Goal: Task Accomplishment & Management: Complete application form

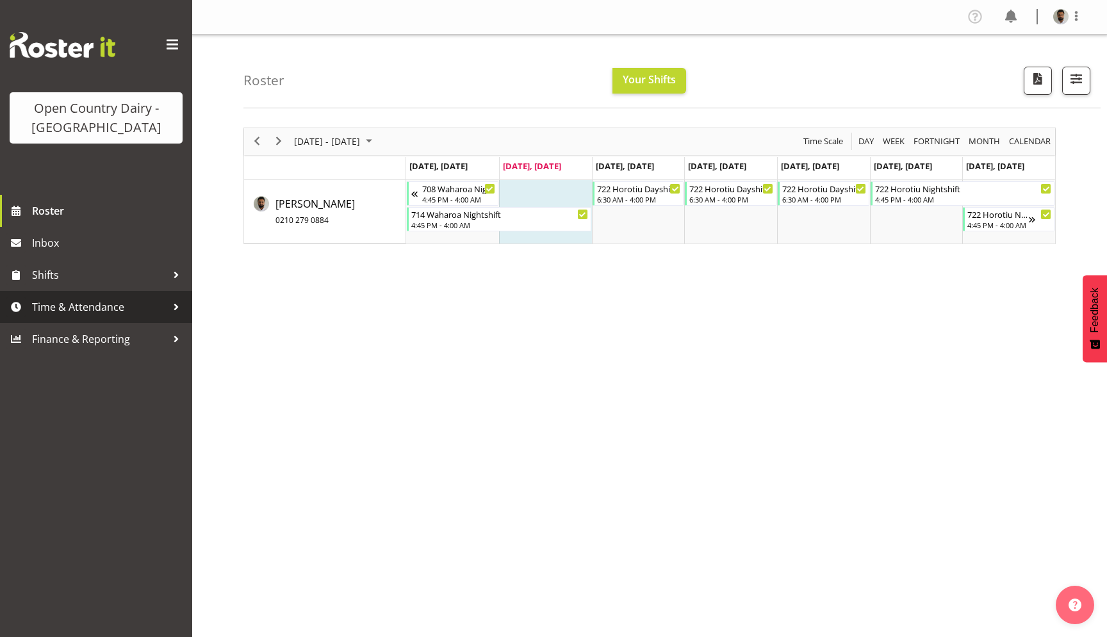
click at [160, 302] on span "Time & Attendance" at bounding box center [99, 306] width 135 height 19
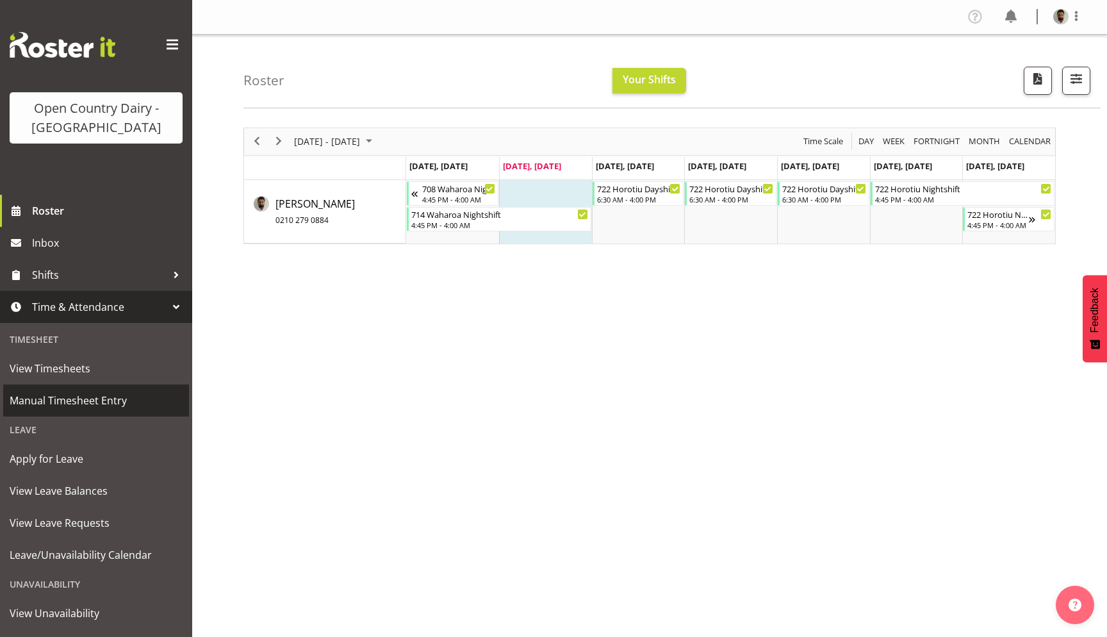
click at [93, 412] on link "Manual Timesheet Entry" at bounding box center [96, 400] width 186 height 32
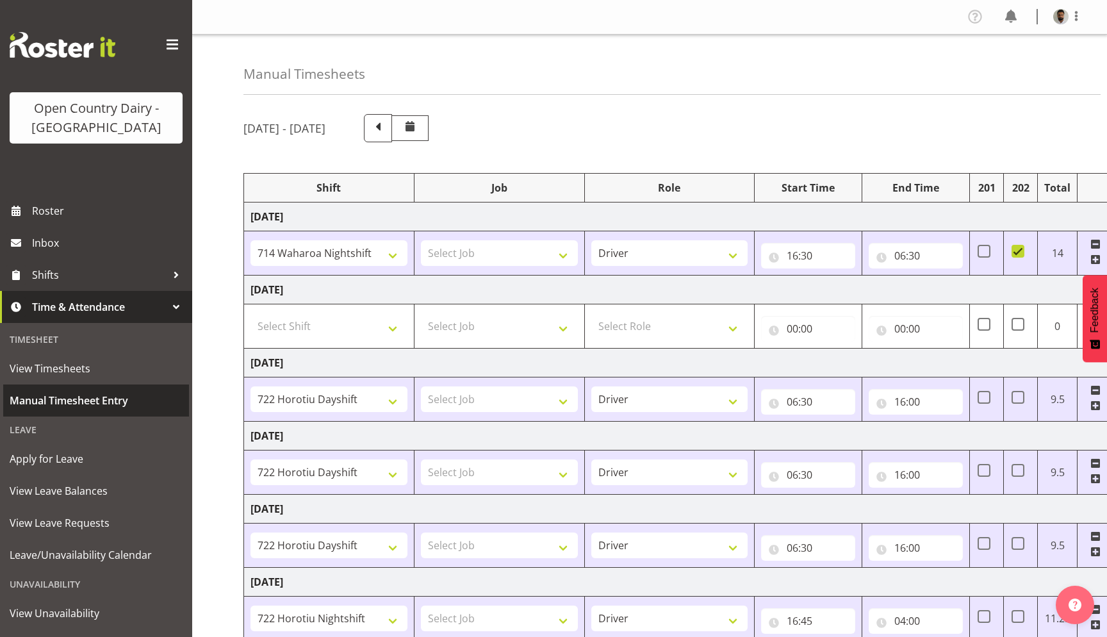
select select "78974"
select select "78949"
select select "78982"
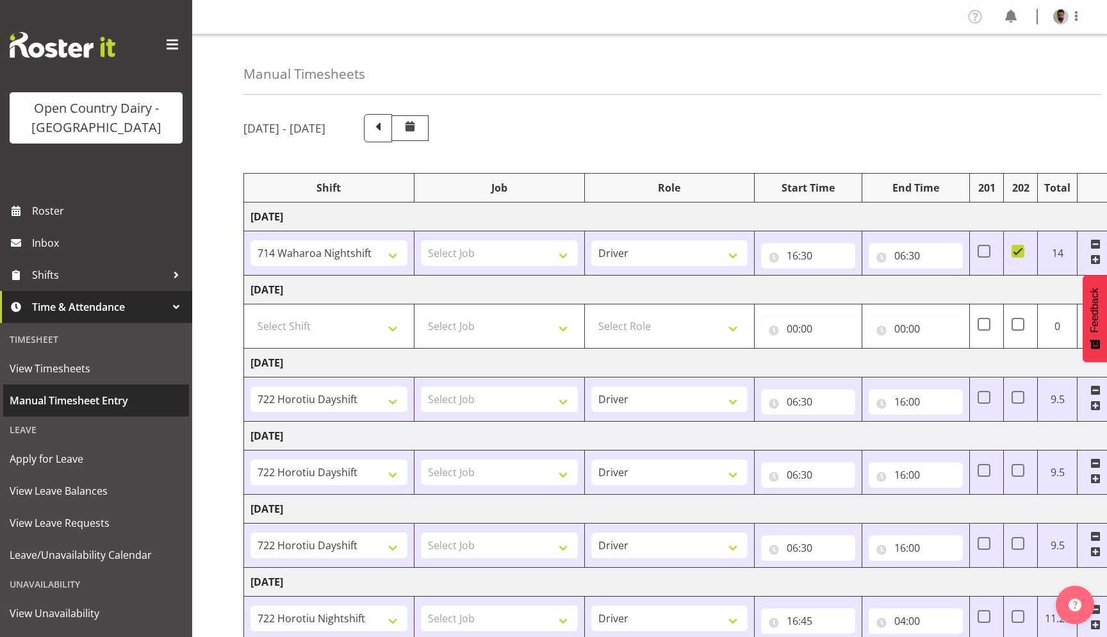
select select "78982"
click at [392, 126] on span at bounding box center [378, 128] width 28 height 28
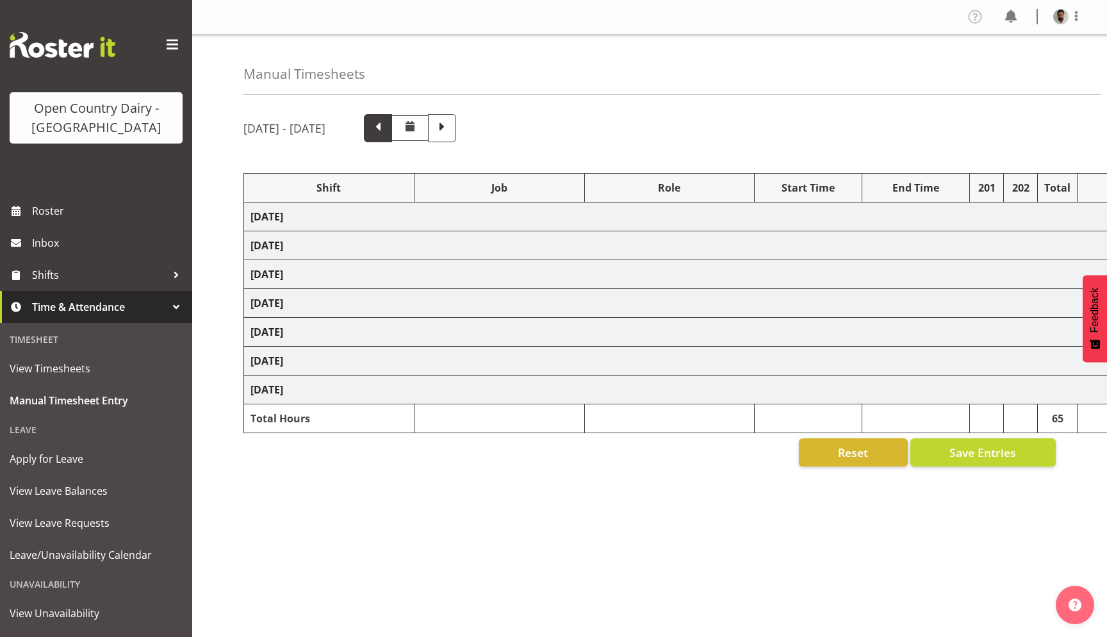
select select "78949"
select select "78982"
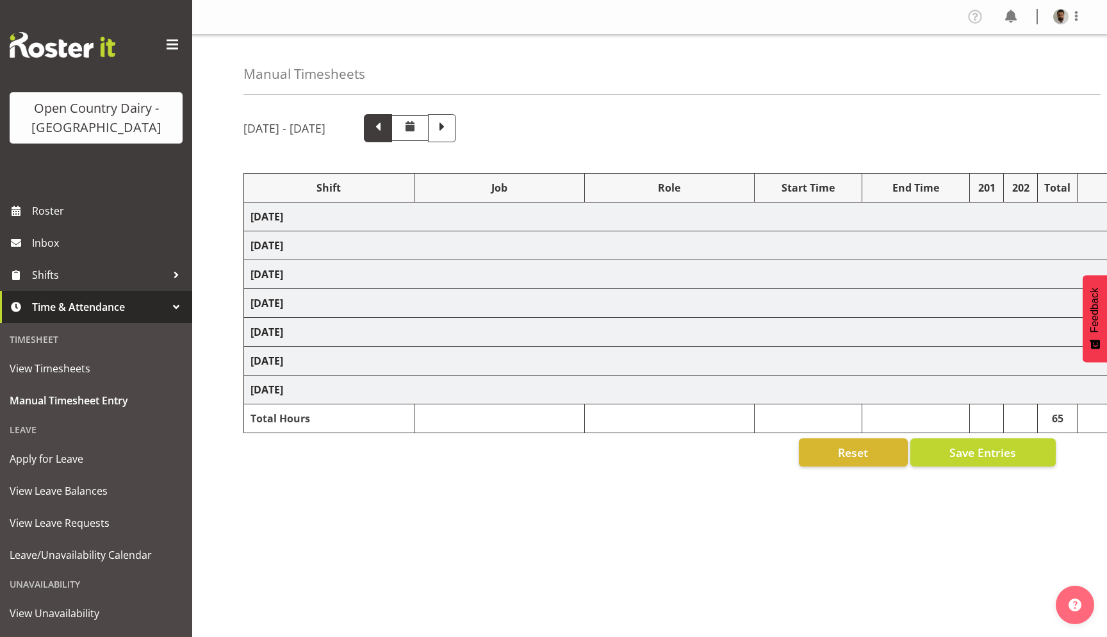
select select "78982"
select select "78968"
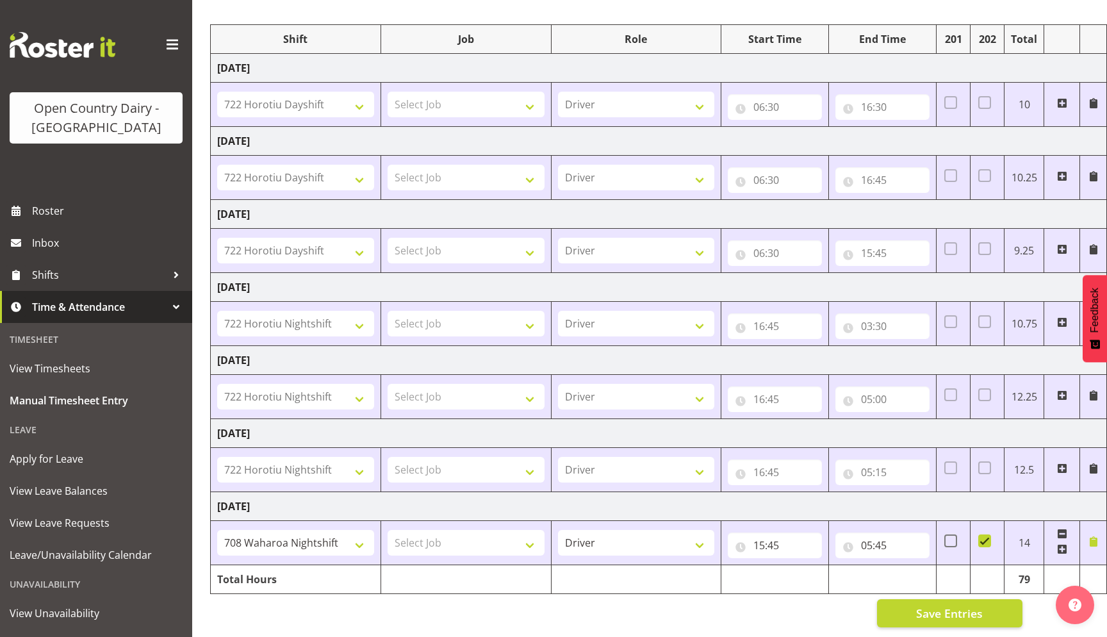
scroll to position [0, 33]
click at [1093, 540] on span at bounding box center [1094, 541] width 10 height 10
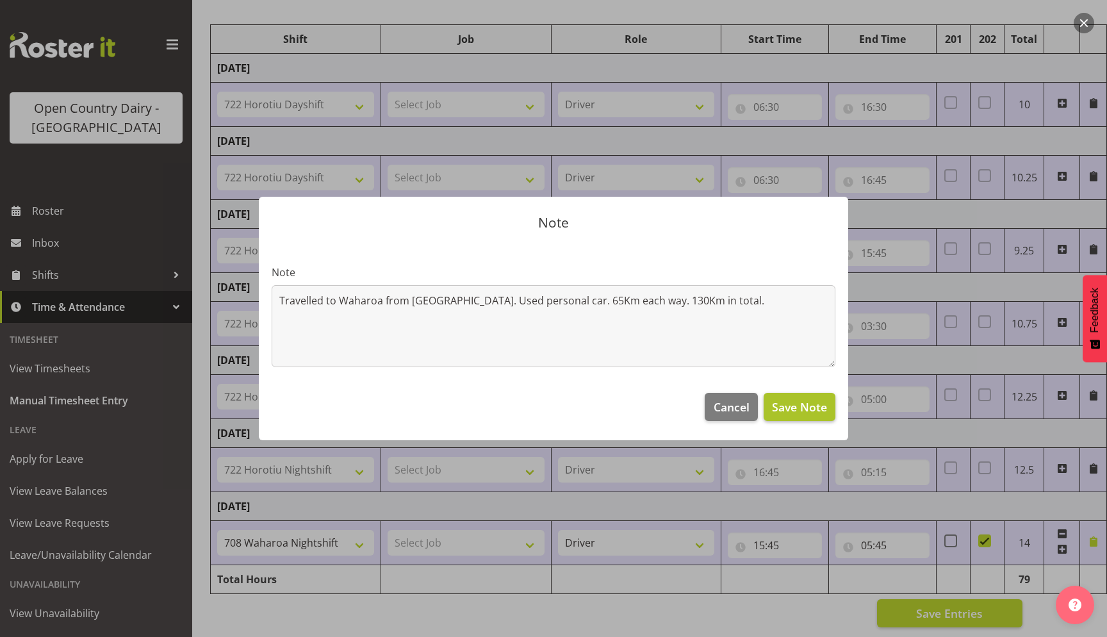
click at [796, 404] on span "Save Note" at bounding box center [799, 407] width 55 height 17
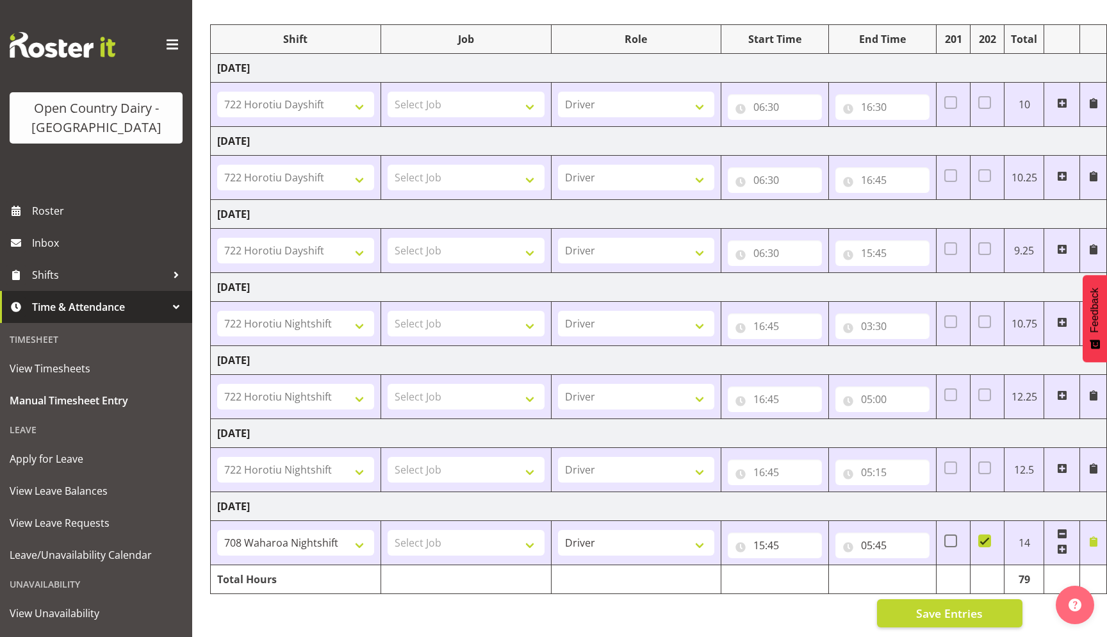
scroll to position [149, 0]
click at [941, 618] on span "Save Entries" at bounding box center [949, 613] width 67 height 17
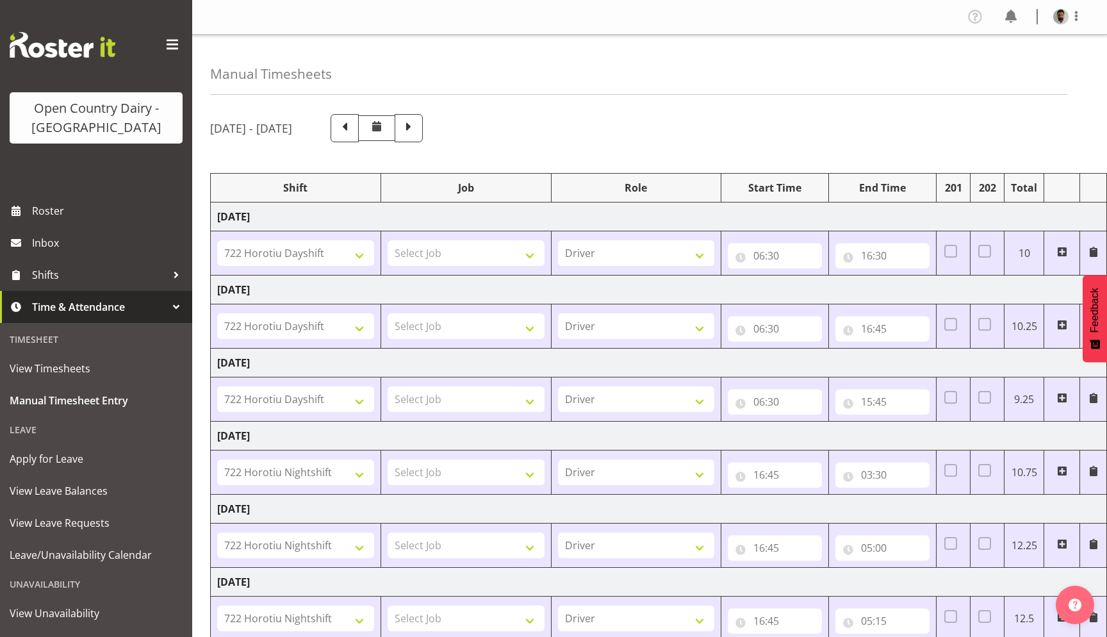
scroll to position [0, 0]
click at [423, 133] on span at bounding box center [409, 128] width 28 height 28
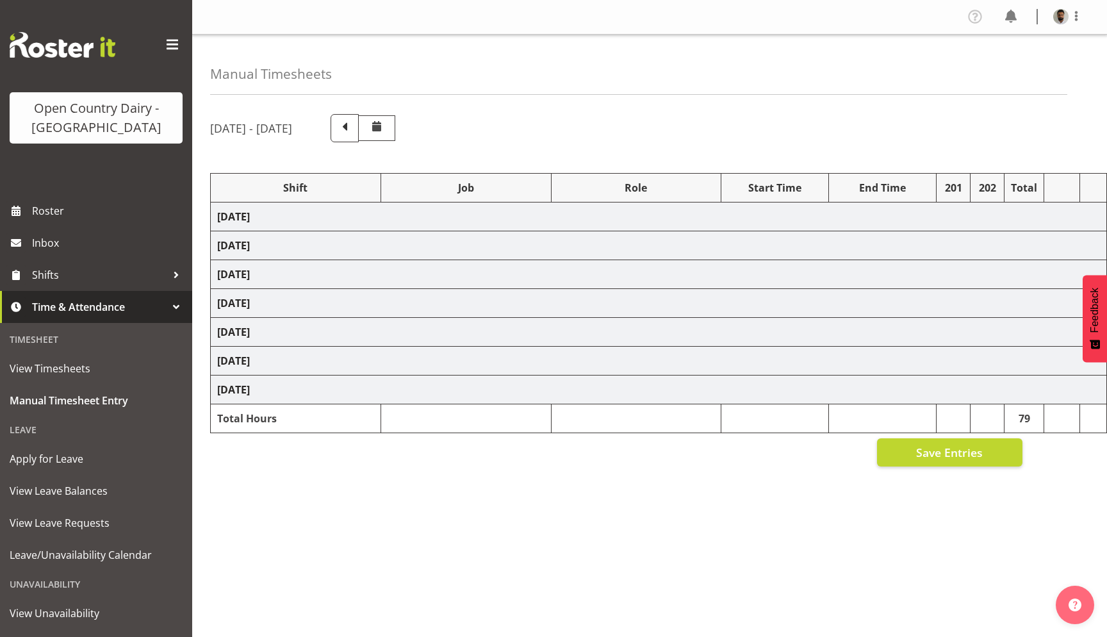
select select "78974"
select select "78949"
select select "78982"
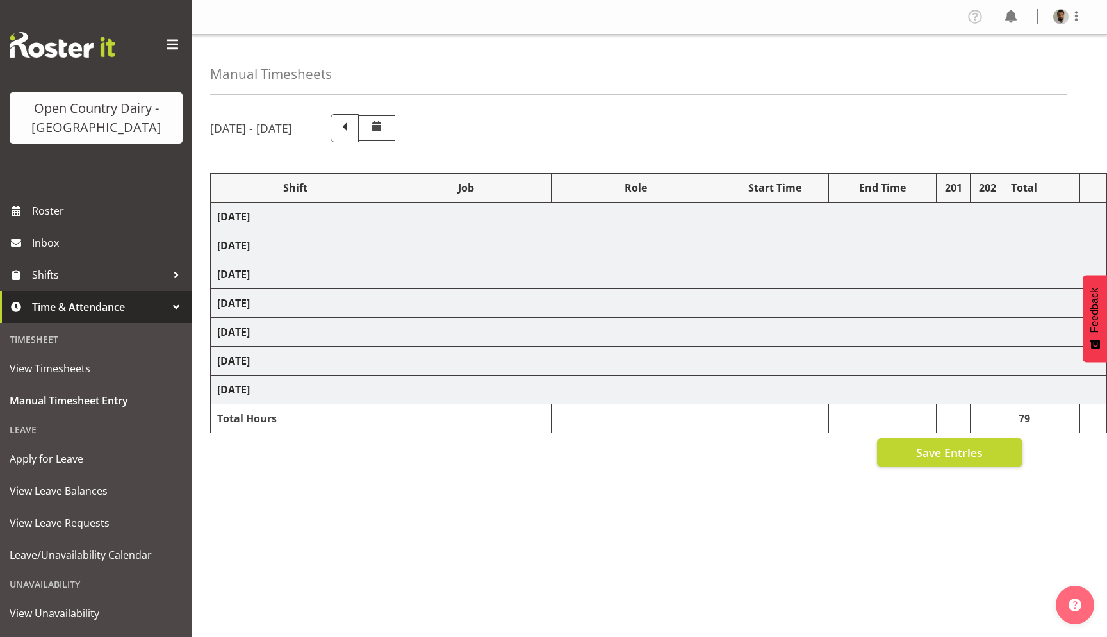
select select "78982"
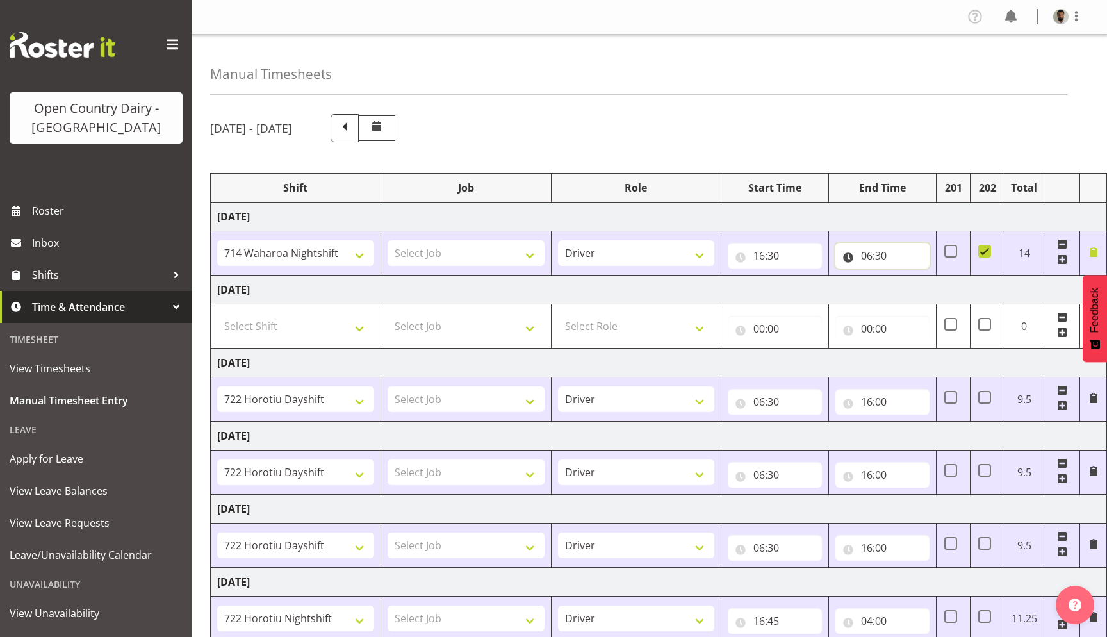
click at [902, 251] on input "06:30" at bounding box center [883, 256] width 94 height 26
click at [1097, 251] on span at bounding box center [1094, 252] width 10 height 10
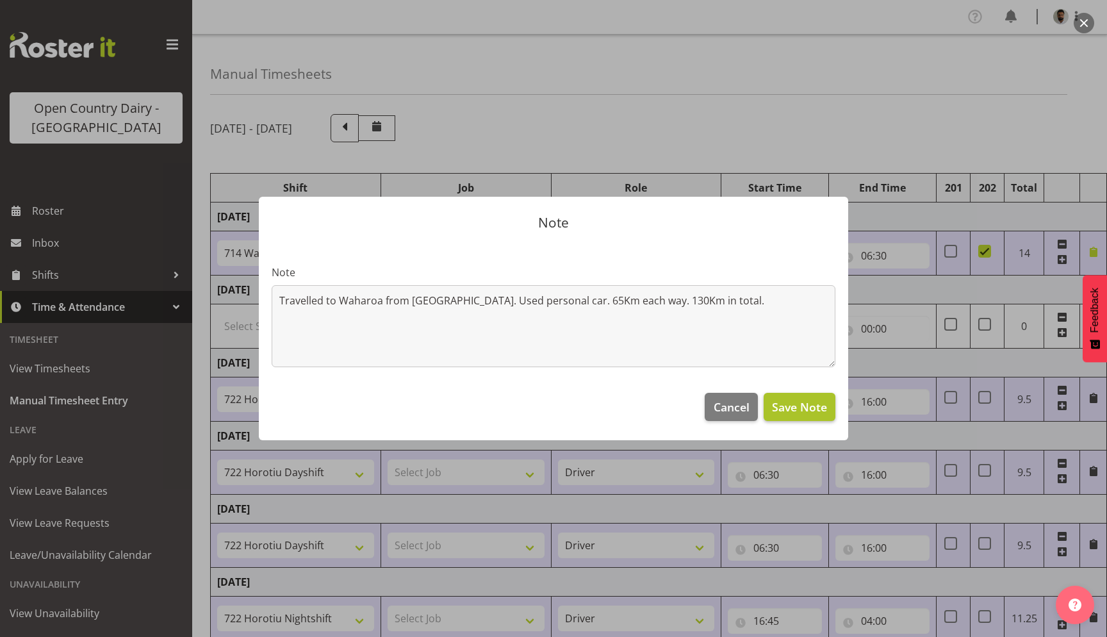
click at [803, 402] on span "Save Note" at bounding box center [799, 407] width 55 height 17
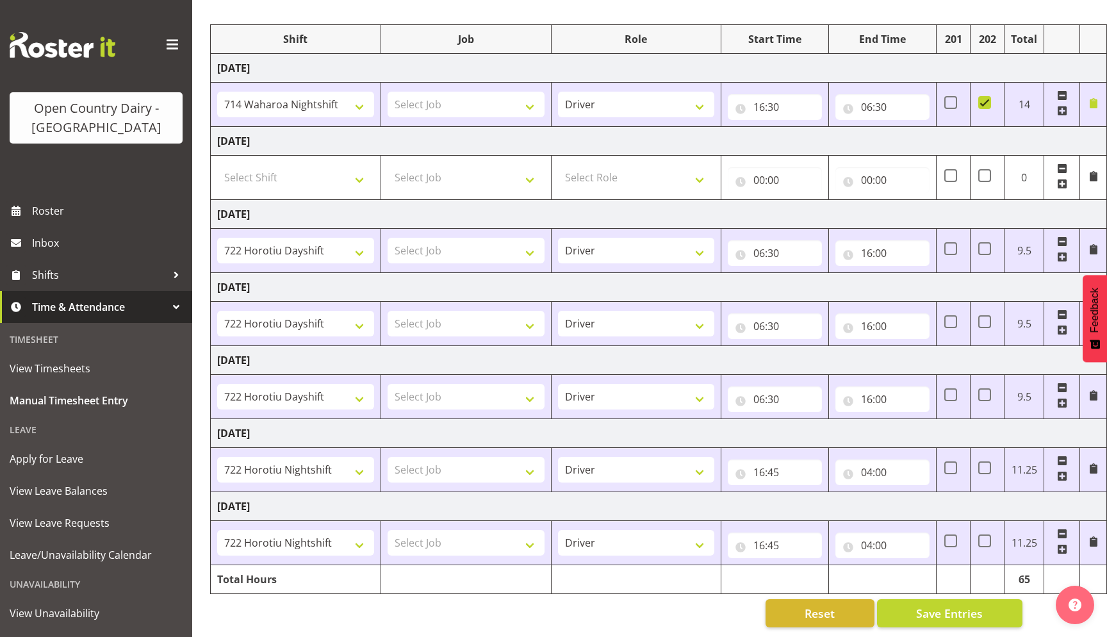
scroll to position [149, 0]
click at [958, 613] on span "Save Entries" at bounding box center [949, 613] width 67 height 17
click at [93, 527] on span "View Leave Requests" at bounding box center [96, 522] width 173 height 19
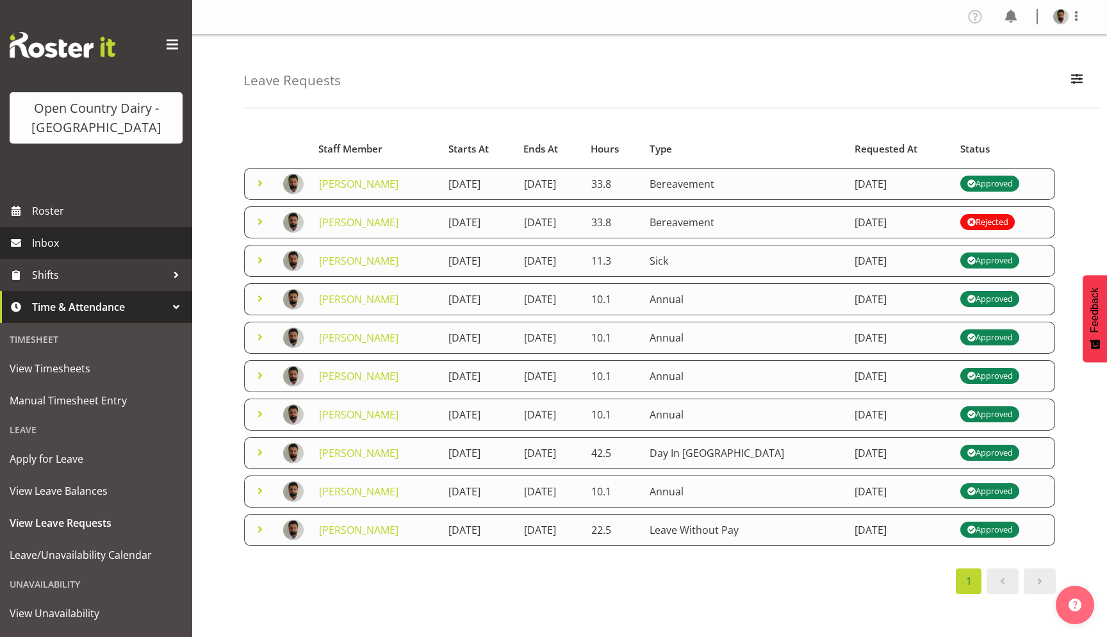
click at [57, 234] on span "Inbox" at bounding box center [109, 242] width 154 height 19
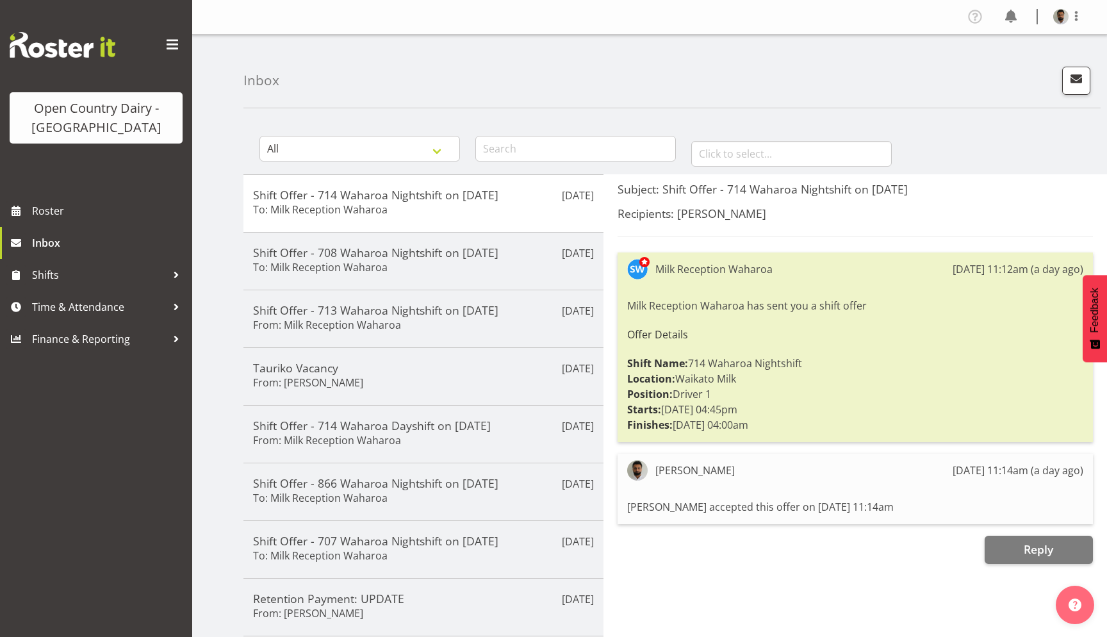
click at [1075, 24] on div at bounding box center [1076, 16] width 15 height 17
